Goal: Task Accomplishment & Management: Use online tool/utility

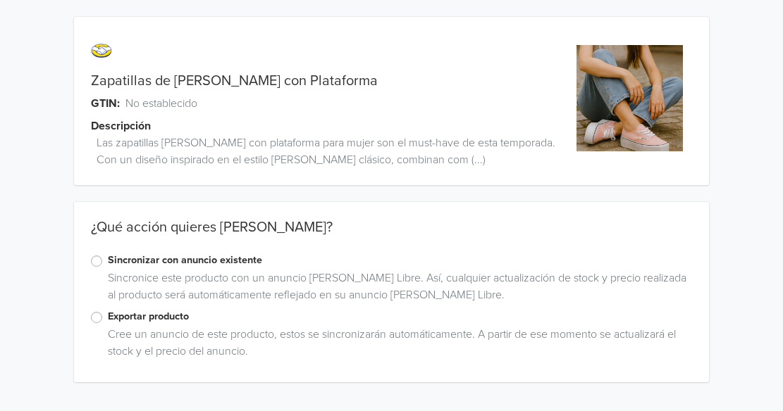
click at [108, 260] on label "Sincronizar con anuncio existente" at bounding box center [400, 260] width 584 height 15
click at [0, 0] on input "Sincronizar con anuncio existente" at bounding box center [0, 0] width 0 height 0
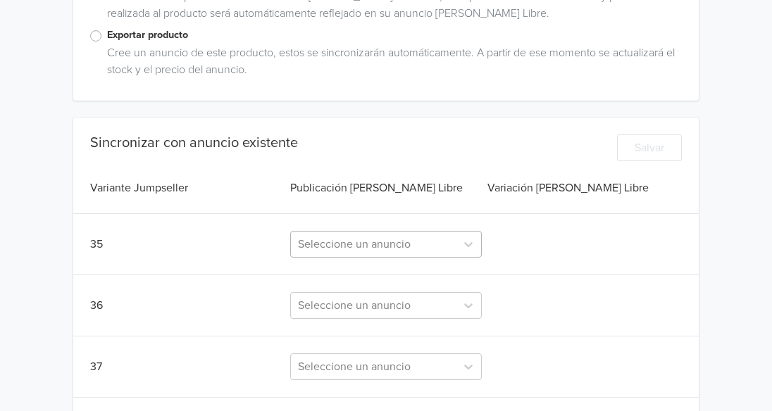
click at [338, 235] on div "Seleccione un anuncio" at bounding box center [386, 244] width 192 height 27
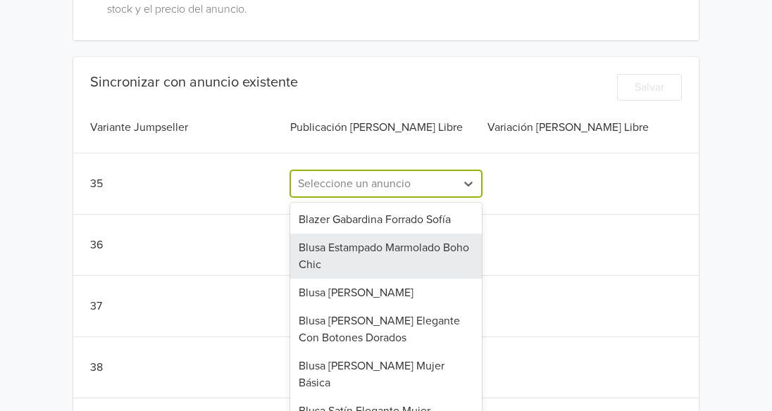
scroll to position [351, 0]
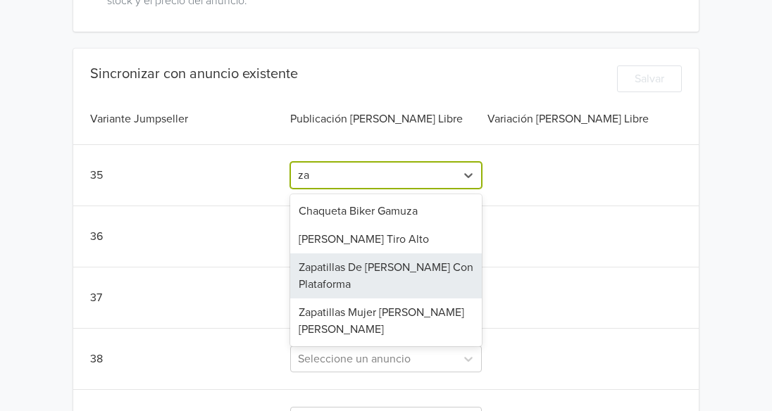
type input "z"
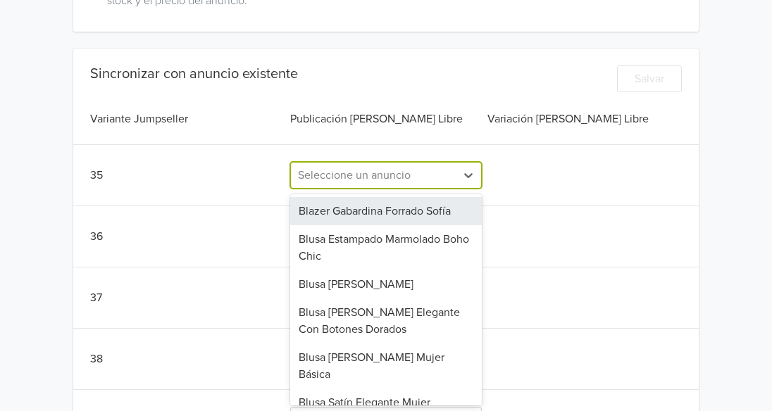
click at [238, 237] on div "36" at bounding box center [188, 236] width 197 height 17
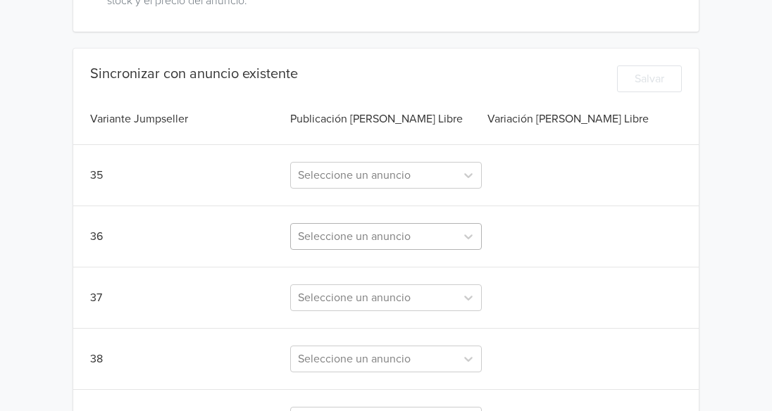
click at [318, 244] on div "Seleccione un anuncio" at bounding box center [386, 236] width 192 height 27
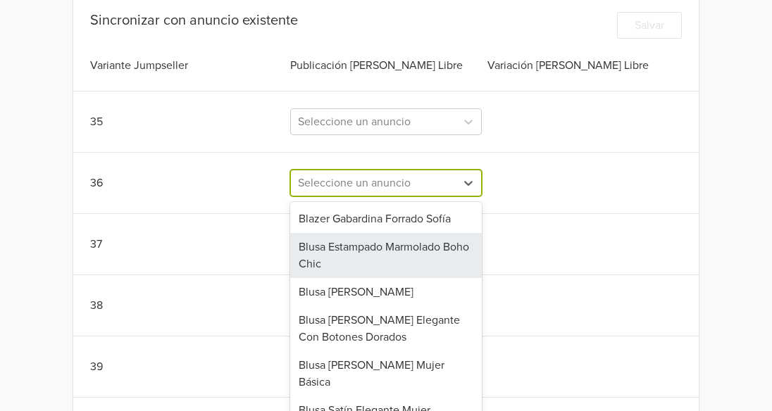
scroll to position [412, 0]
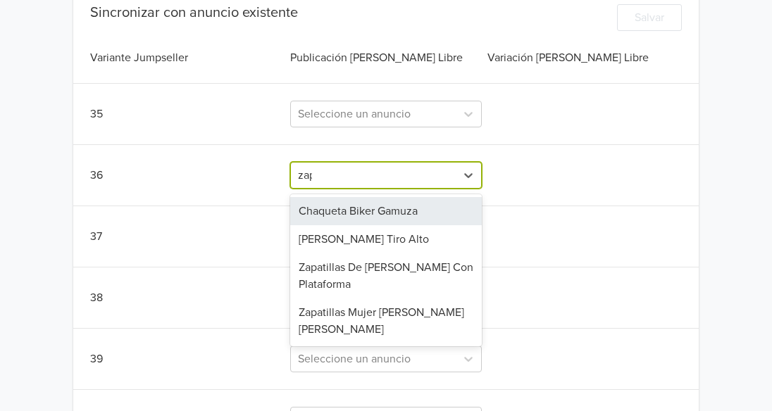
type input "zapa"
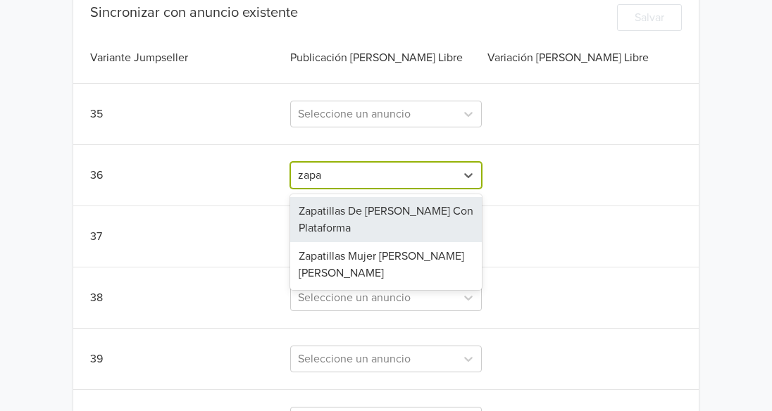
click at [378, 223] on div "Zapatillas De [PERSON_NAME] Con Plataforma" at bounding box center [386, 219] width 192 height 45
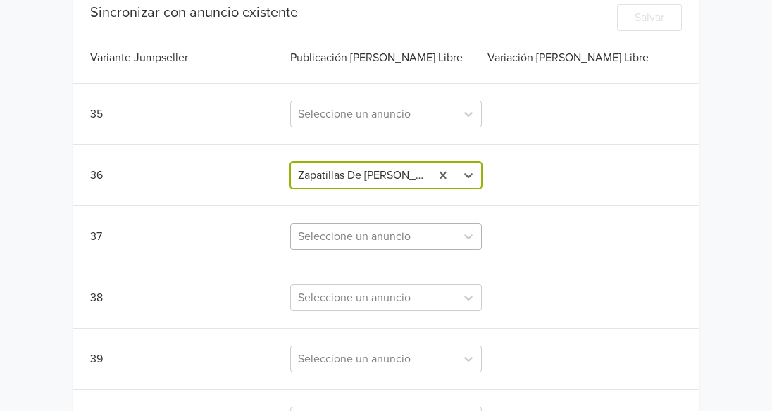
click at [340, 245] on div "Seleccione un anuncio" at bounding box center [386, 236] width 192 height 27
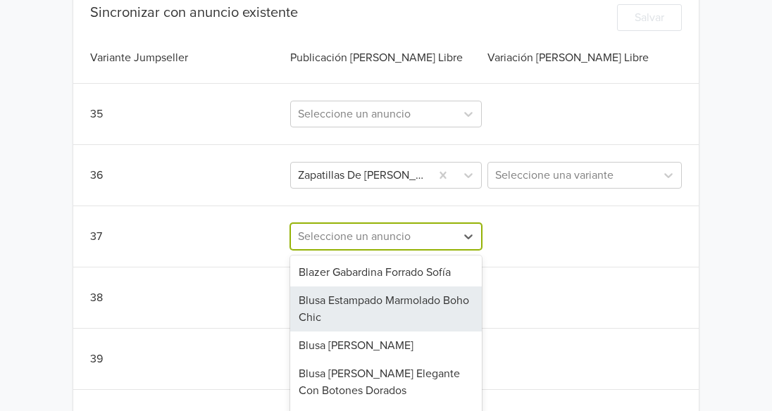
scroll to position [473, 0]
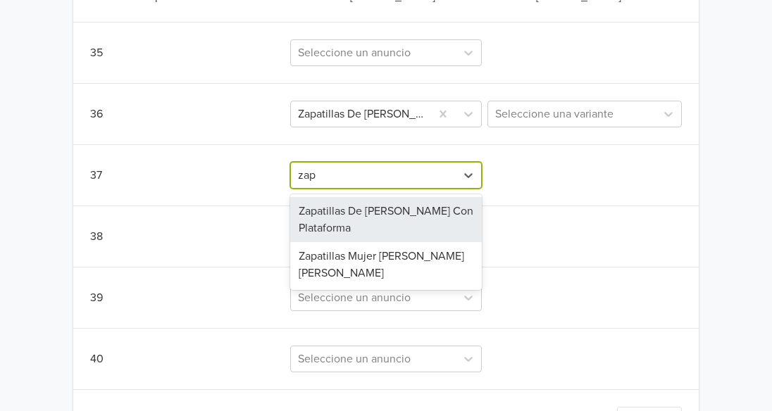
type input "zapa"
click at [353, 213] on div "Zapatillas De [PERSON_NAME] Con Plataforma" at bounding box center [386, 219] width 192 height 45
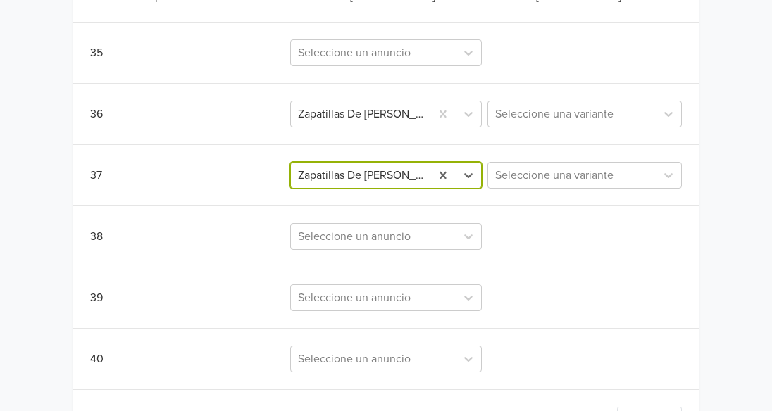
click at [330, 239] on div "Seleccione un anuncio" at bounding box center [386, 236] width 192 height 27
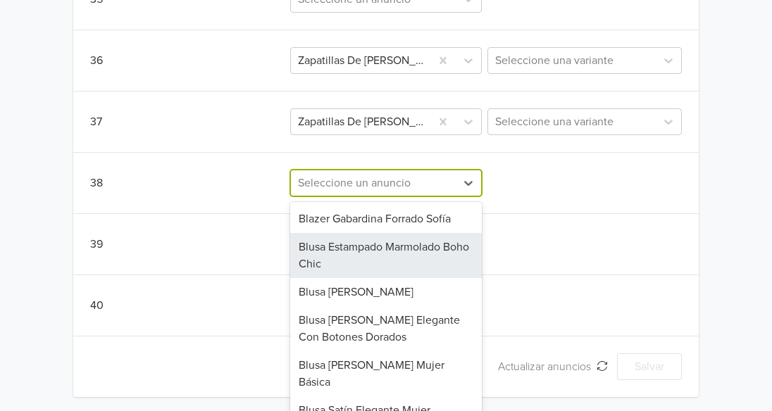
scroll to position [530, 0]
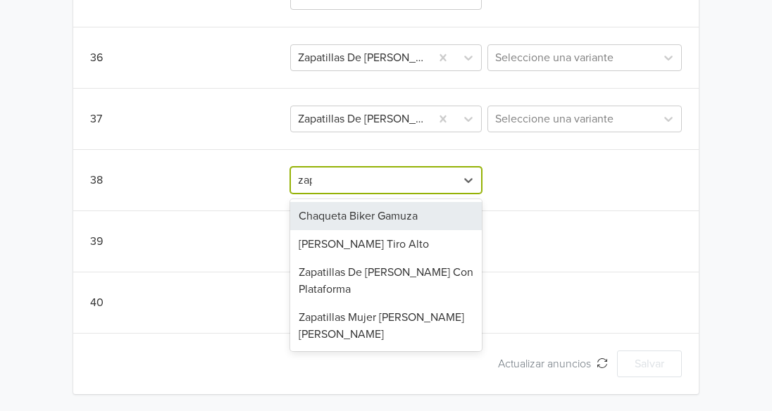
type input "zapa"
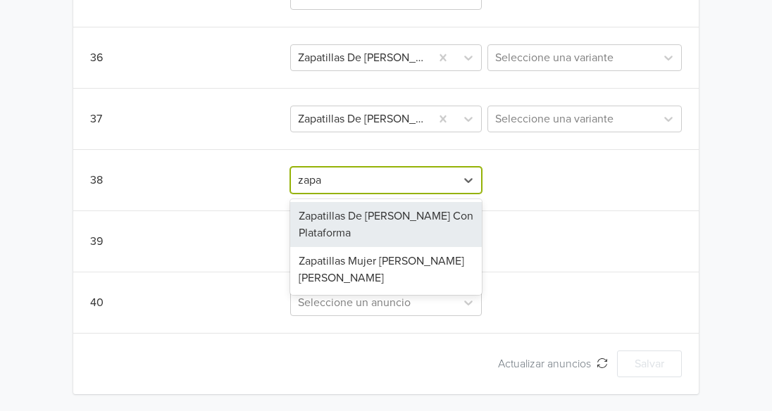
click at [330, 239] on div "Zapatillas De [PERSON_NAME] Con Plataforma" at bounding box center [386, 224] width 192 height 45
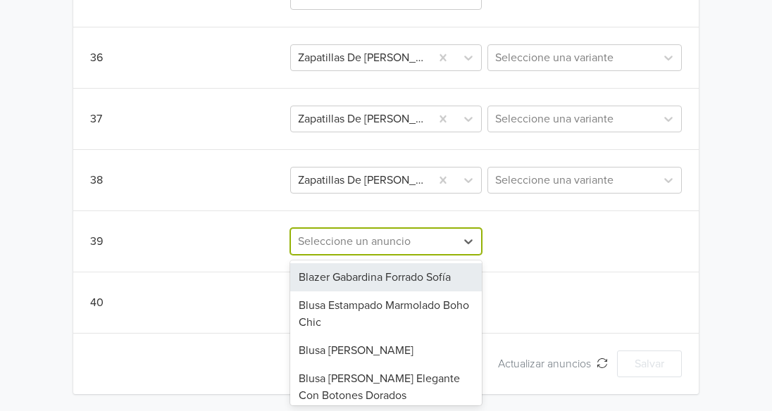
click at [328, 244] on div at bounding box center [373, 242] width 151 height 20
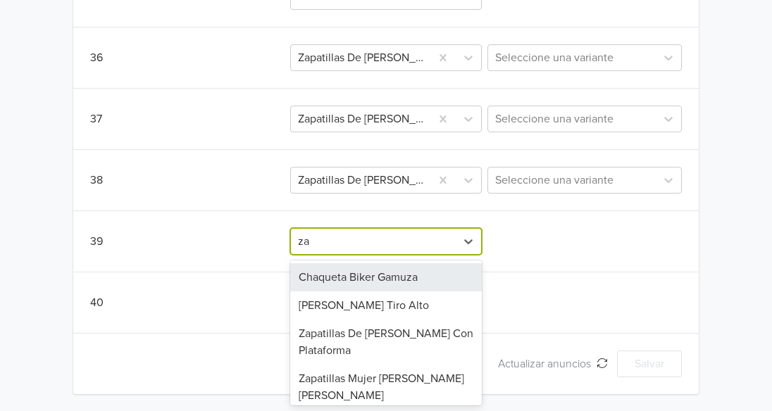
type input "zap"
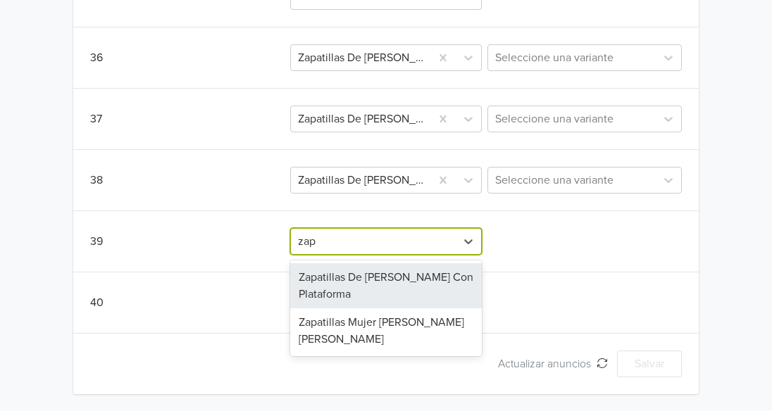
click at [366, 294] on div "Zapatillas De [PERSON_NAME] Con Plataforma" at bounding box center [386, 285] width 192 height 45
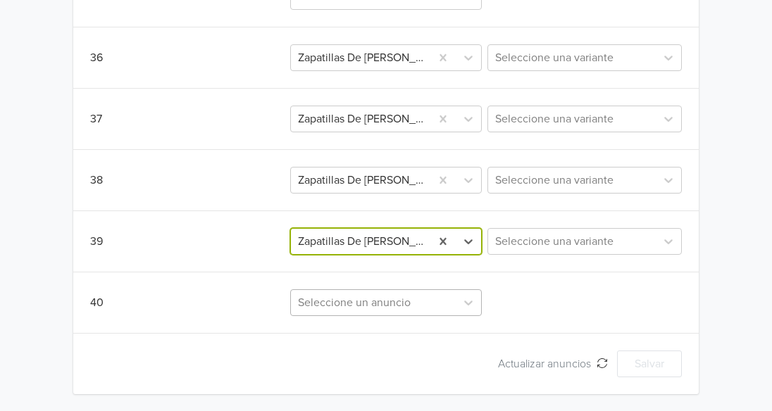
click at [332, 300] on div "Seleccione un anuncio" at bounding box center [386, 302] width 192 height 27
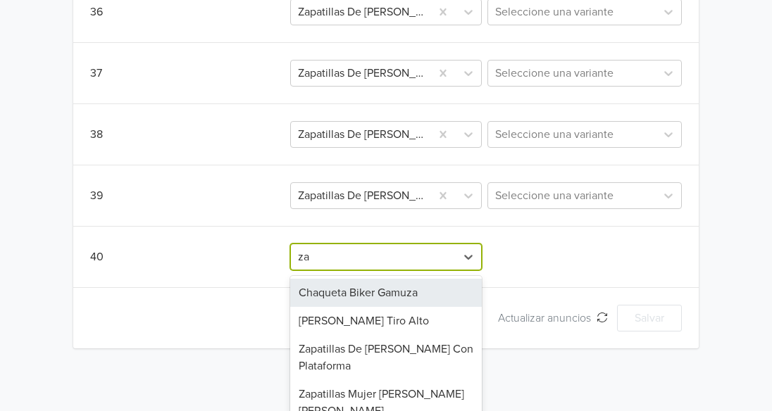
type input "zap"
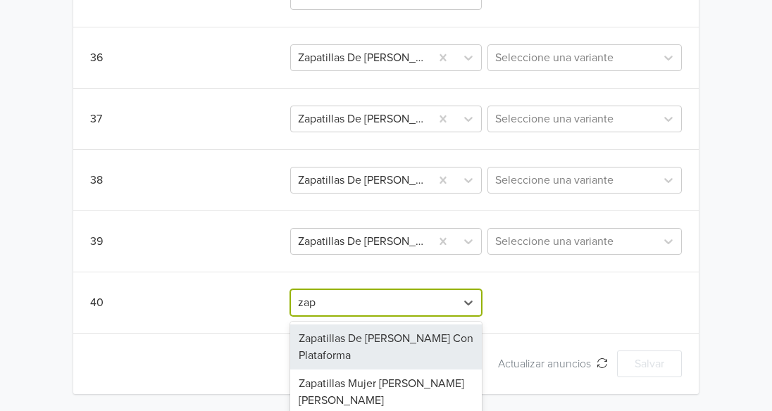
click at [385, 347] on div "Zapatillas De [PERSON_NAME] Con Plataforma" at bounding box center [386, 347] width 192 height 45
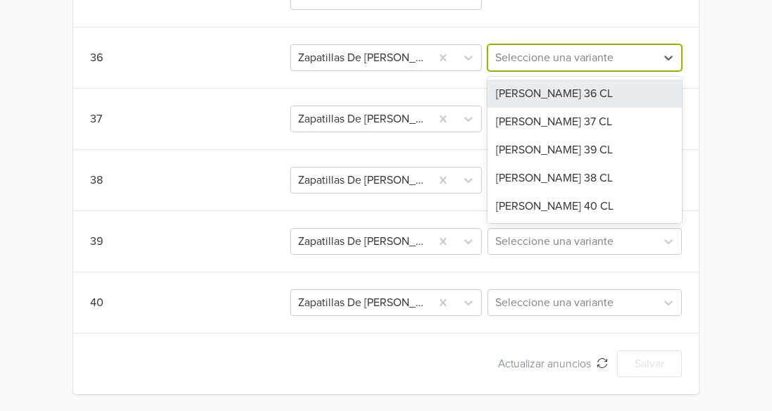
click at [605, 61] on div at bounding box center [572, 58] width 154 height 20
click at [583, 96] on div "[PERSON_NAME] 36 CL" at bounding box center [584, 94] width 194 height 28
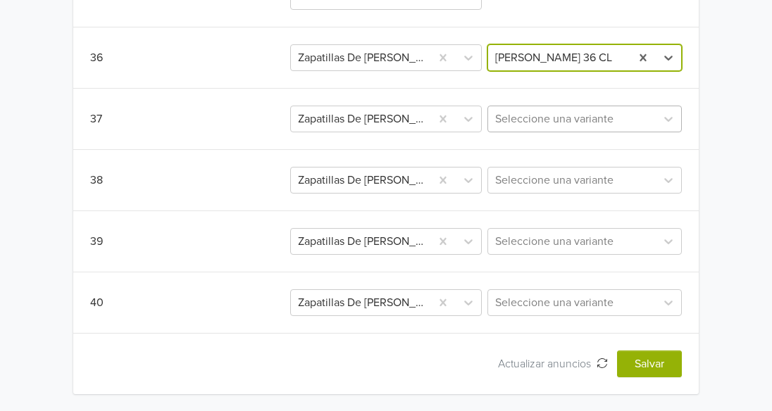
click at [575, 118] on div at bounding box center [572, 119] width 154 height 20
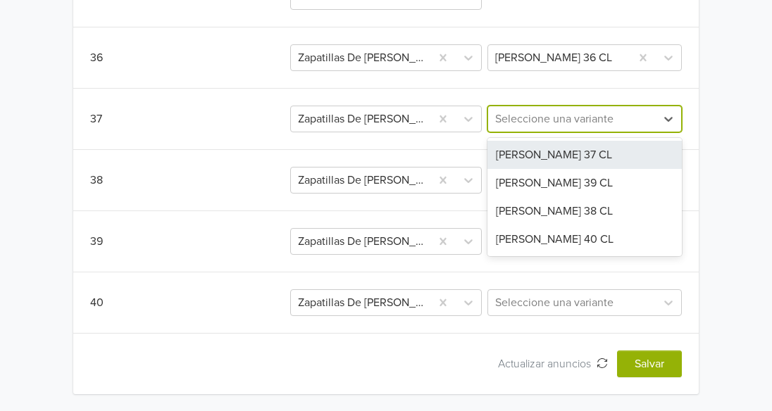
click at [564, 156] on div "[PERSON_NAME] 37 CL" at bounding box center [584, 155] width 194 height 28
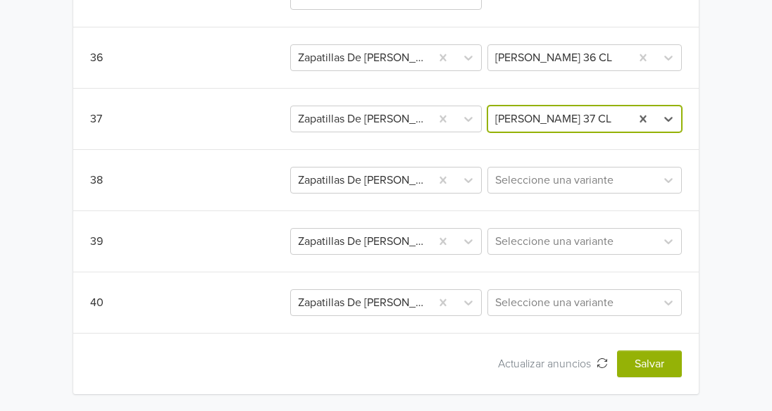
click at [561, 158] on div "Sincronizar con anuncio existente Salvar Variante Jumpseller Publicación [PERSO…" at bounding box center [385, 132] width 625 height 491
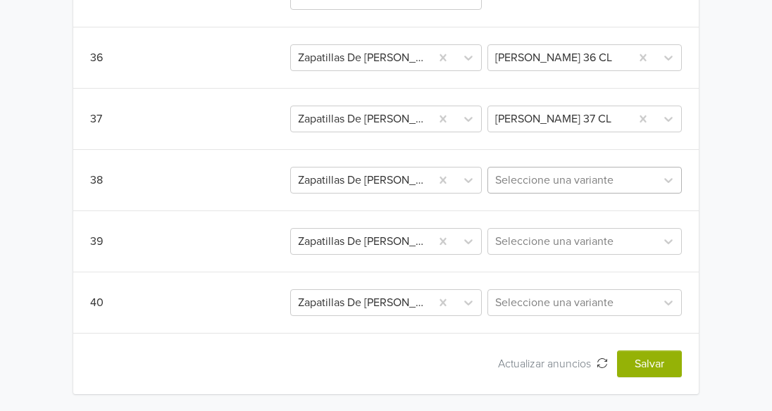
click at [559, 172] on div at bounding box center [572, 180] width 154 height 20
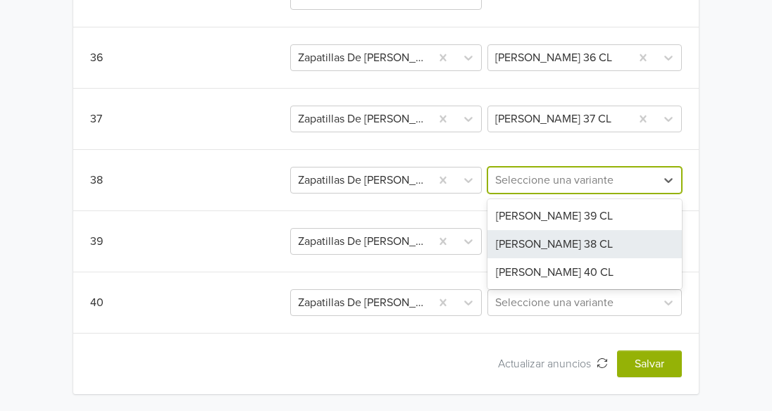
click at [553, 249] on div "[PERSON_NAME] 38 CL" at bounding box center [584, 244] width 194 height 28
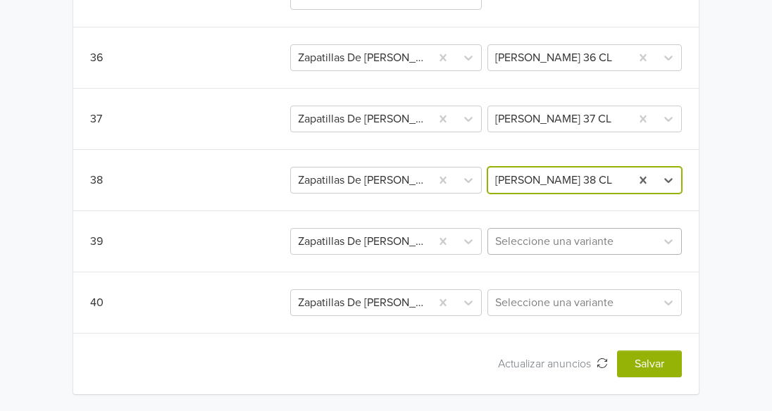
click at [547, 244] on div at bounding box center [572, 242] width 154 height 20
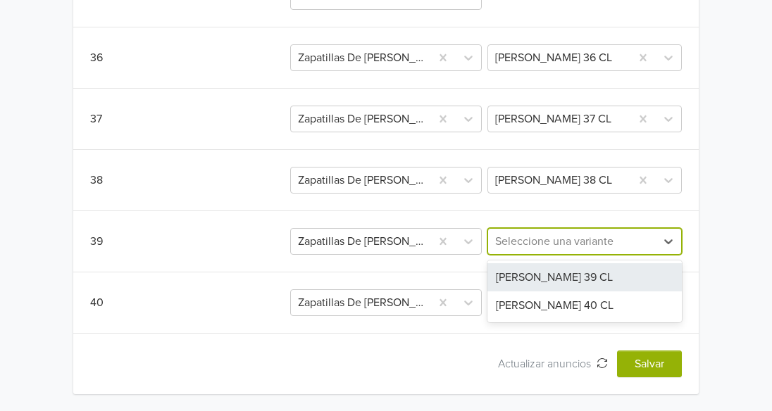
click at [535, 280] on div "[PERSON_NAME] 39 CL" at bounding box center [584, 277] width 194 height 28
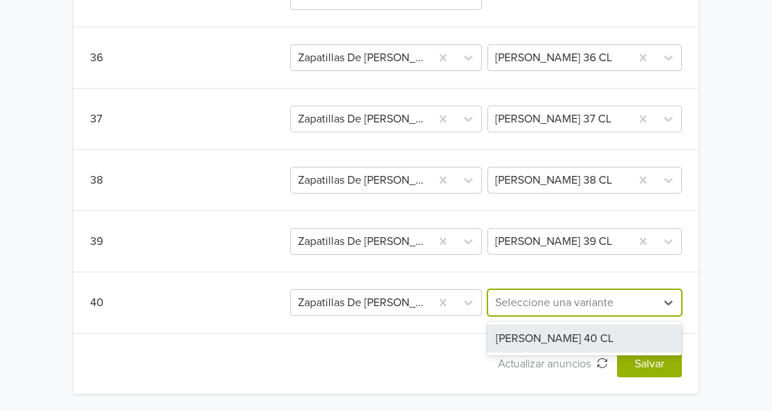
click at [521, 305] on div at bounding box center [572, 303] width 154 height 20
click at [531, 335] on div "[PERSON_NAME] 40 CL" at bounding box center [584, 339] width 194 height 28
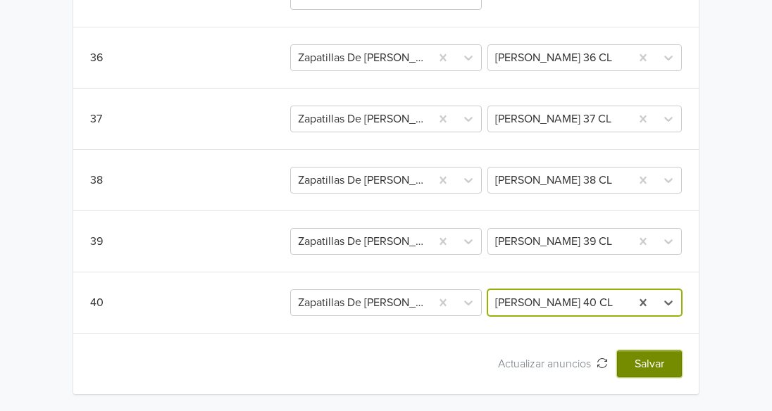
click at [642, 368] on button "Salvar" at bounding box center [649, 364] width 65 height 27
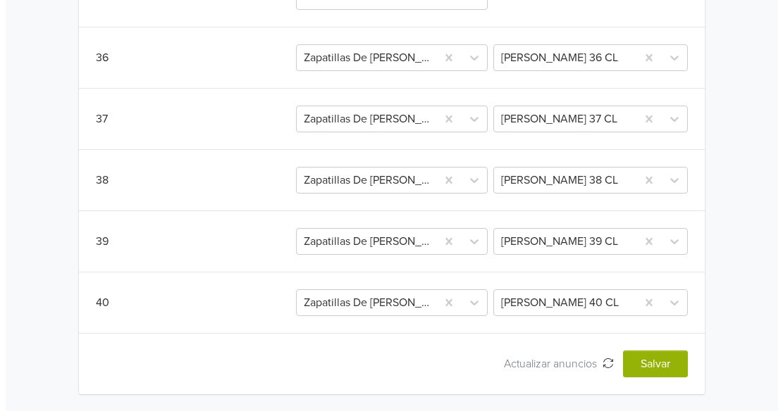
scroll to position [0, 0]
